Goal: Task Accomplishment & Management: Manage account settings

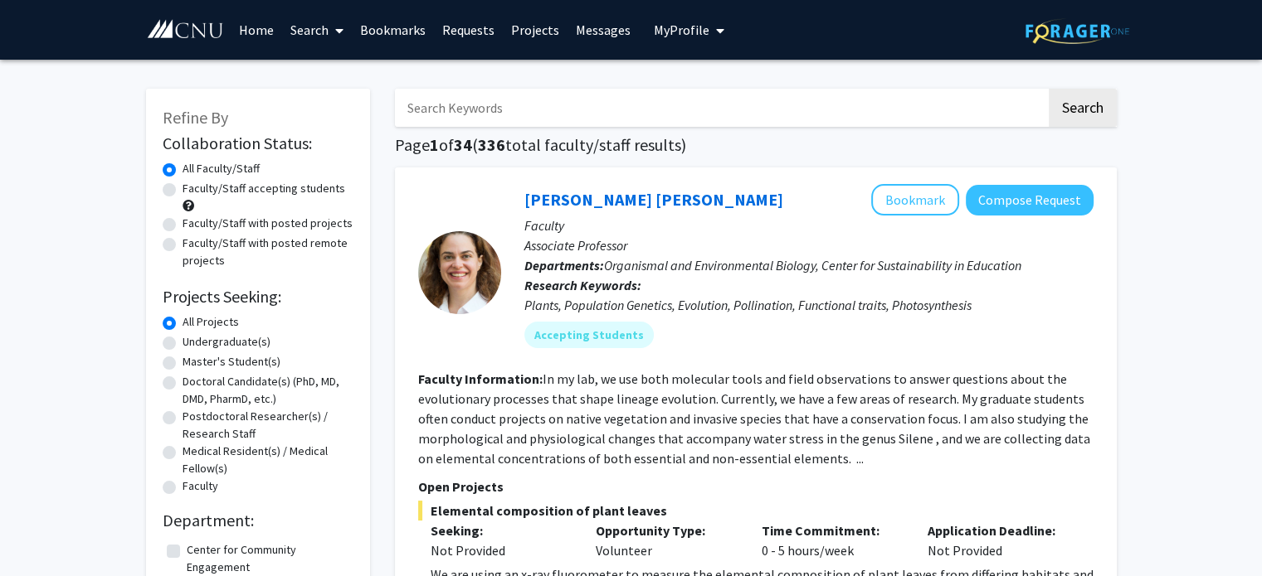
click at [709, 36] on span "My profile dropdown to access profile and logout" at bounding box center [716, 31] width 15 height 58
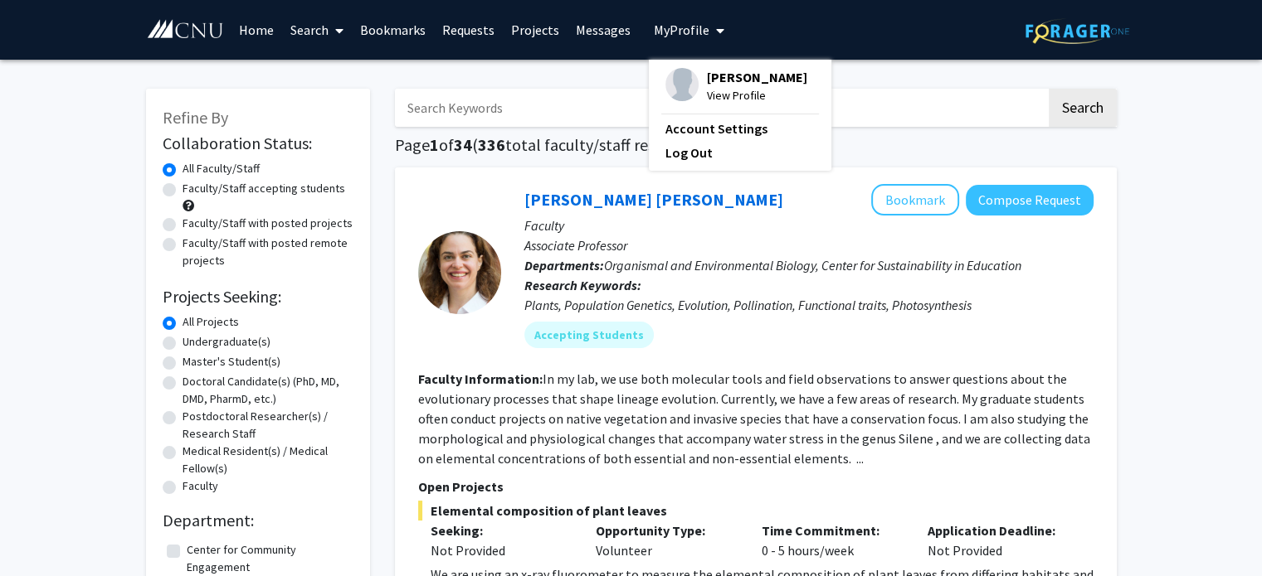
click at [697, 79] on div "[PERSON_NAME] View Profile" at bounding box center [736, 86] width 142 height 36
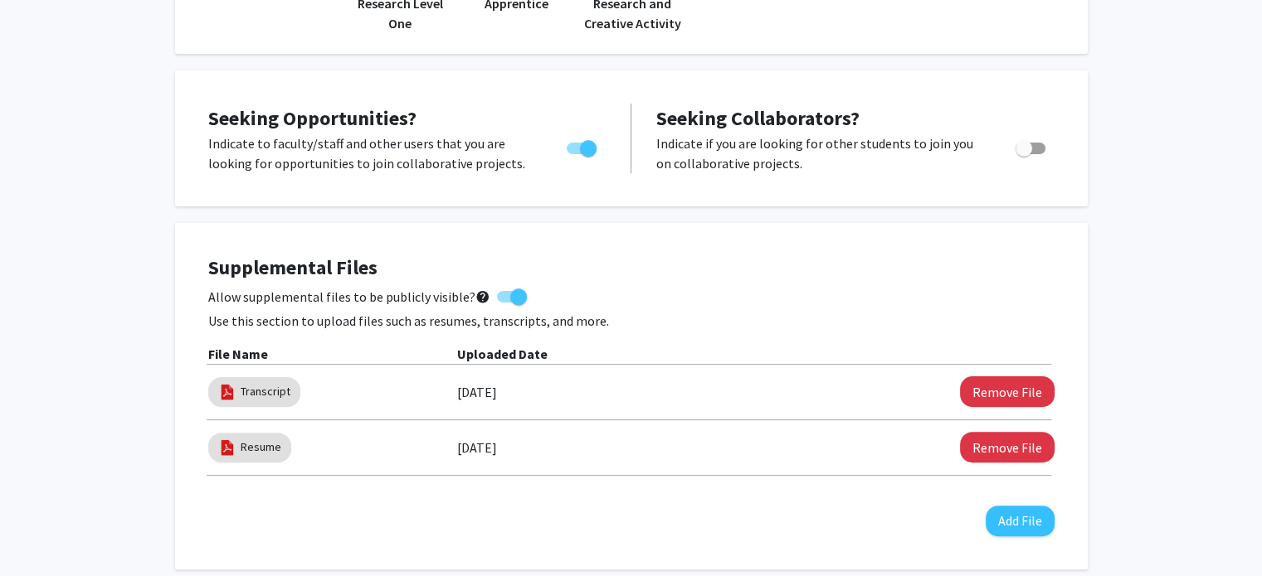
scroll to position [399, 0]
